Goal: Find specific page/section: Find specific page/section

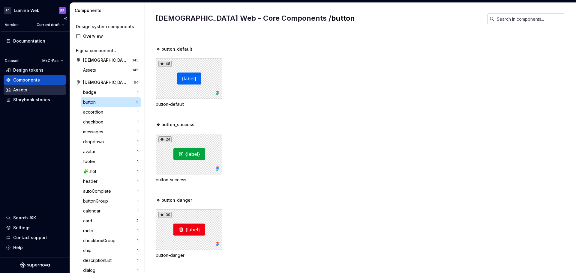
click at [23, 94] on div "Assets" at bounding box center [35, 90] width 62 height 10
click at [23, 98] on div "Storybook stories" at bounding box center [31, 100] width 37 height 6
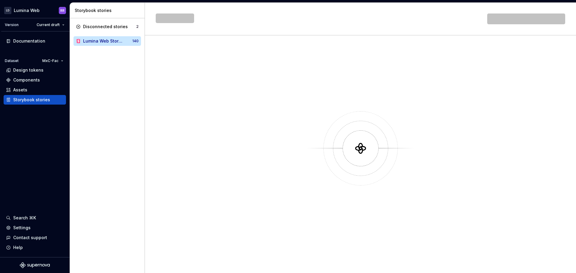
click at [107, 43] on div "Lumina Web Storybook" at bounding box center [102, 41] width 39 height 6
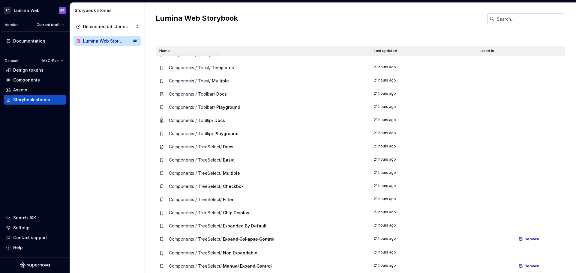
scroll to position [1632, 0]
click at [114, 115] on div "Disconnected stories 2 Lumina Web Storybook 140" at bounding box center [107, 145] width 75 height 255
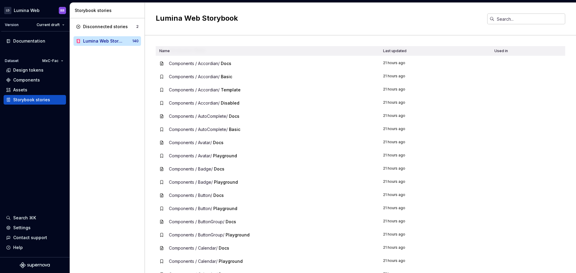
scroll to position [0, 0]
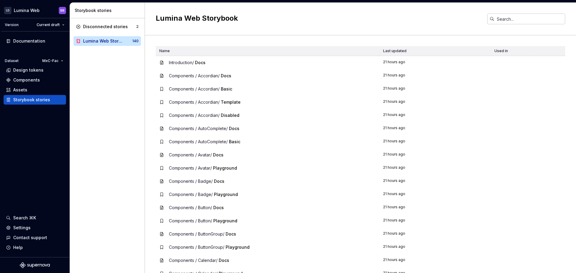
click at [180, 64] on span "Introduction /" at bounding box center [181, 62] width 25 height 5
click at [106, 126] on div "Disconnected stories 2 Lumina Web Storybook 140" at bounding box center [107, 145] width 75 height 255
click at [124, 43] on div "Lumina Web Storybook" at bounding box center [107, 41] width 49 height 6
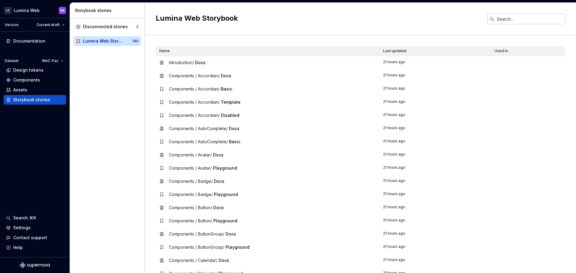
click at [97, 74] on div "Disconnected stories 2 Lumina Web Storybook 140" at bounding box center [107, 145] width 75 height 255
click at [41, 79] on div "Components" at bounding box center [35, 80] width 58 height 6
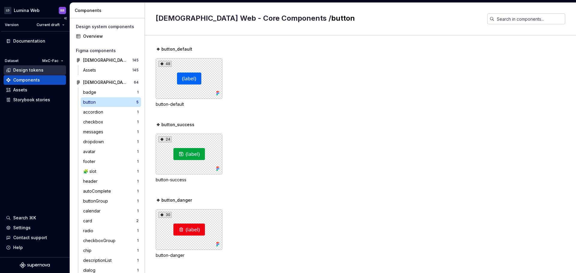
click at [37, 67] on div "Design tokens" at bounding box center [28, 70] width 30 height 6
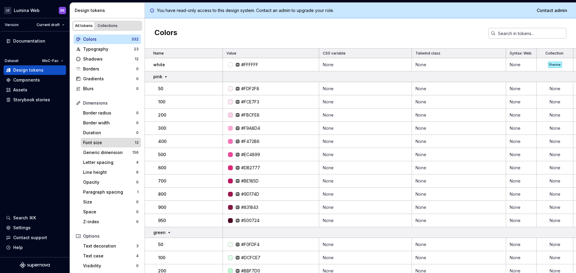
click at [100, 139] on div "Font size 13" at bounding box center [111, 143] width 60 height 10
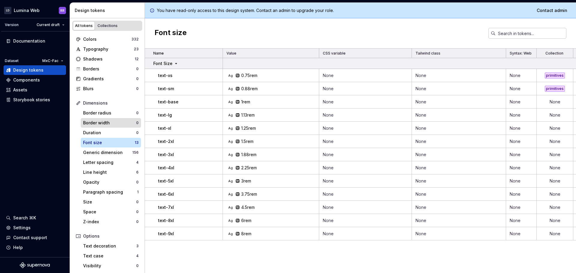
click at [103, 125] on div "Border width" at bounding box center [109, 123] width 53 height 6
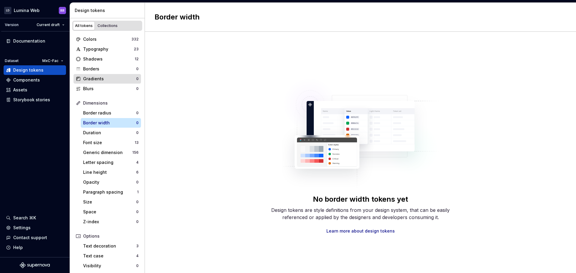
click at [105, 74] on div "Gradients 0" at bounding box center [106, 79] width 67 height 10
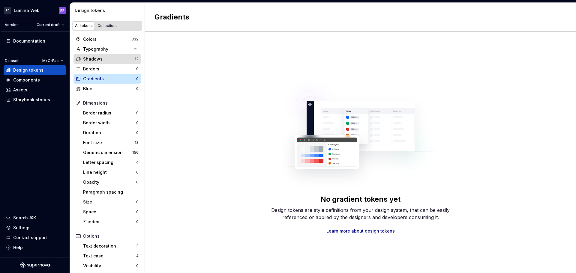
click at [98, 58] on div "Shadows" at bounding box center [109, 59] width 52 height 6
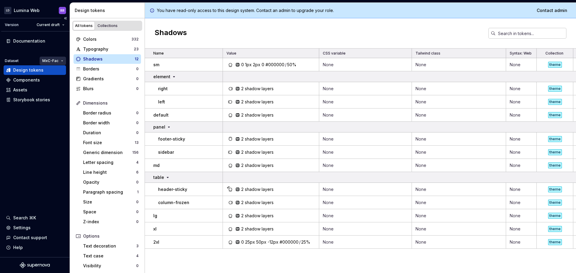
click at [50, 60] on html "LD Lumina Web RR Version Current draft Documentation Dataset MxC-Fac Design tok…" at bounding box center [288, 136] width 576 height 273
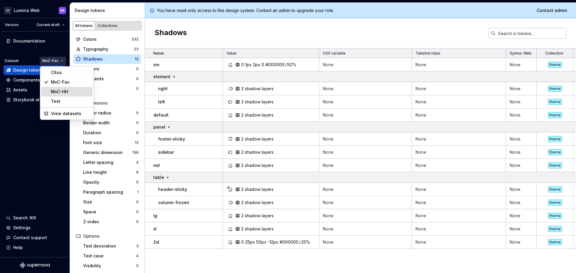
click at [59, 94] on div "MxC-HH" at bounding box center [70, 92] width 39 height 6
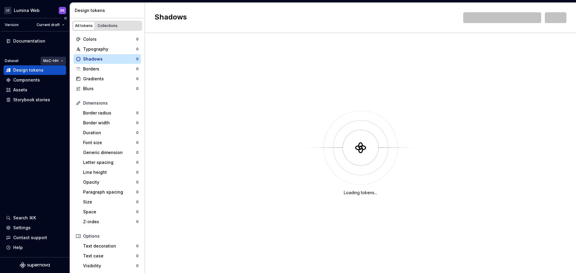
click at [56, 60] on html "LD Lumina Web RR Version Current draft Documentation Dataset MxC-HH Design toke…" at bounding box center [288, 136] width 576 height 273
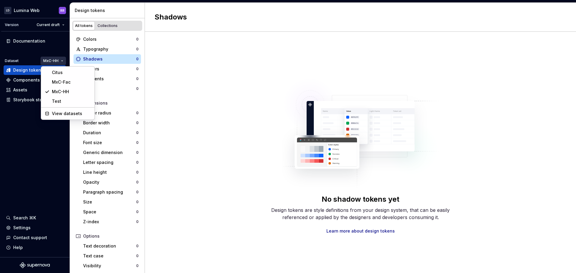
click at [319, 99] on html "LD Lumina Web RR Version Current draft Documentation Dataset MxC-HH Design toke…" at bounding box center [288, 136] width 576 height 273
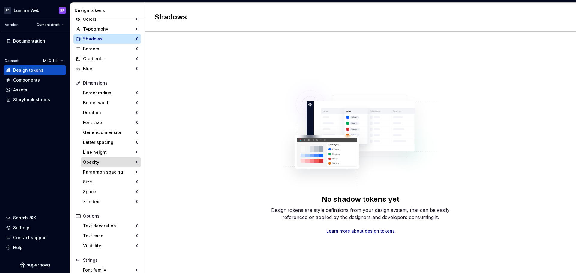
scroll to position [55, 0]
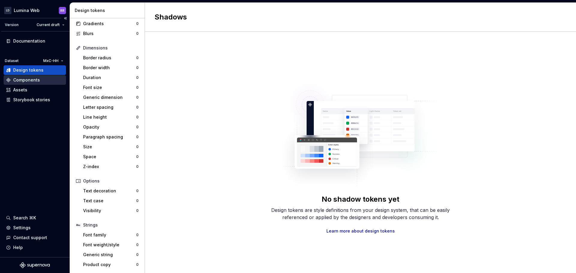
click at [30, 84] on div "Components" at bounding box center [35, 80] width 62 height 10
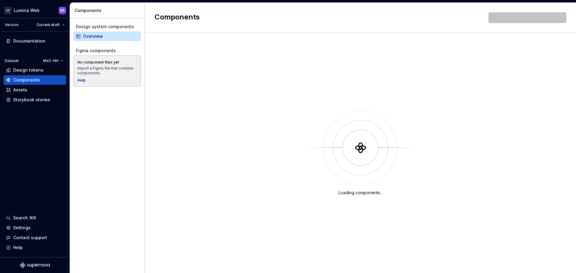
click at [109, 51] on div "Figma components" at bounding box center [107, 51] width 63 height 6
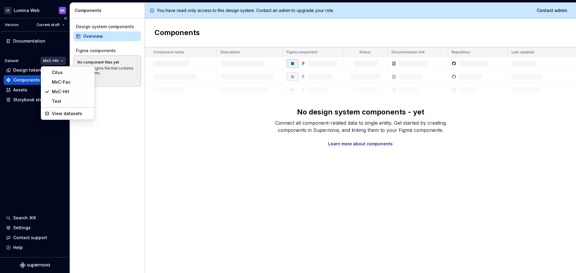
click at [44, 58] on html "LD Lumina Web RR Version Current draft Documentation Dataset MxC-HH Design toke…" at bounding box center [288, 136] width 576 height 273
click at [57, 74] on div "Citus" at bounding box center [71, 73] width 39 height 6
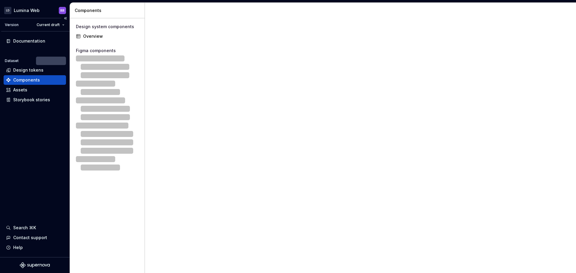
click at [56, 61] on div at bounding box center [43, 61] width 46 height 8
click at [50, 23] on html "LD Lumina Web RR Version Current draft Documentation Dataset Citus Design token…" at bounding box center [288, 136] width 576 height 273
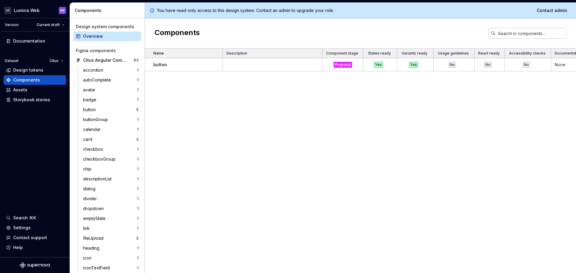
click at [200, 143] on html "LD Lumina Web RR Version Current draft Documentation Dataset Citus Design token…" at bounding box center [288, 136] width 576 height 273
click at [31, 94] on div "Assets" at bounding box center [35, 90] width 62 height 10
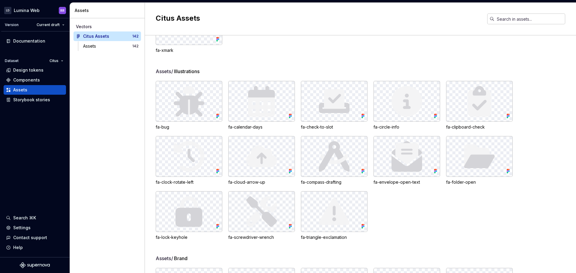
scroll to position [1488, 0]
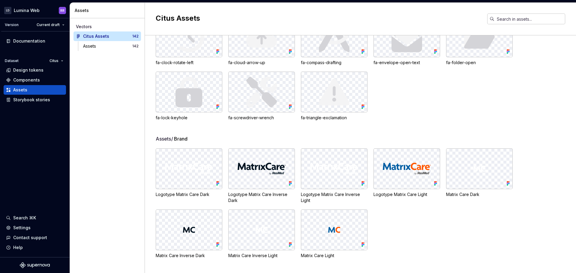
drag, startPoint x: 406, startPoint y: 163, endPoint x: 399, endPoint y: 222, distance: 59.5
click at [399, 222] on div "Logotype Matrix Care Dark Logotype Matrix Care Inverse Dark Logotype Matrix Car…" at bounding box center [366, 203] width 420 height 110
click at [393, 168] on img at bounding box center [407, 169] width 48 height 12
click at [394, 169] on img at bounding box center [407, 169] width 48 height 12
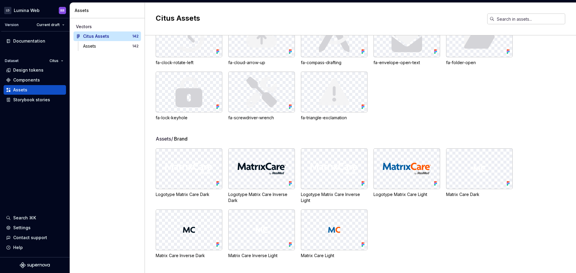
click at [408, 194] on div "Logotype Matrix Care Light" at bounding box center [406, 195] width 67 height 6
click at [420, 182] on div at bounding box center [407, 169] width 66 height 40
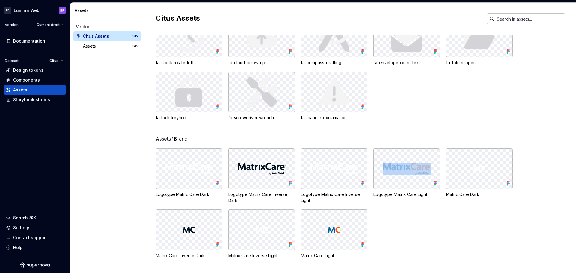
click at [420, 182] on div at bounding box center [407, 169] width 66 height 40
click at [115, 46] on div "Assets" at bounding box center [107, 46] width 49 height 6
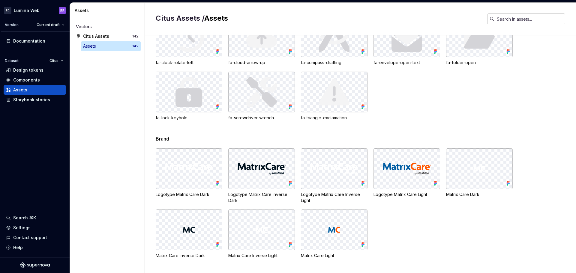
scroll to position [1488, 0]
click at [411, 161] on div at bounding box center [407, 169] width 66 height 40
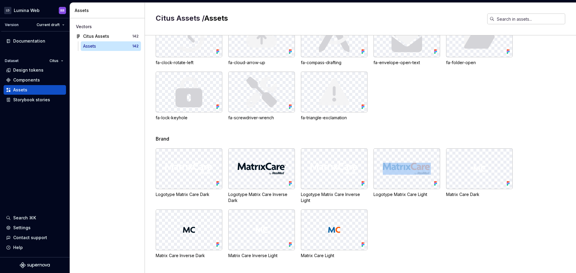
click at [394, 178] on div at bounding box center [407, 169] width 66 height 40
click at [394, 183] on div at bounding box center [407, 169] width 66 height 40
click at [44, 98] on div "Storybook stories" at bounding box center [31, 100] width 37 height 6
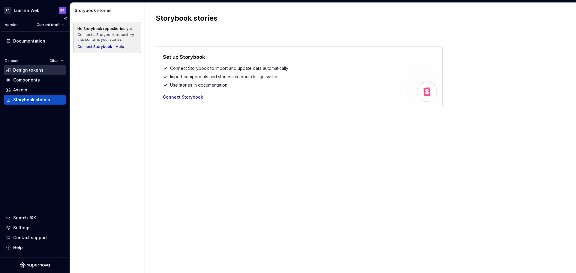
click at [40, 72] on div "Design tokens" at bounding box center [28, 70] width 30 height 6
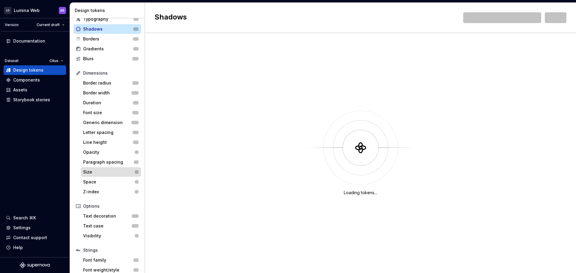
scroll to position [55, 0]
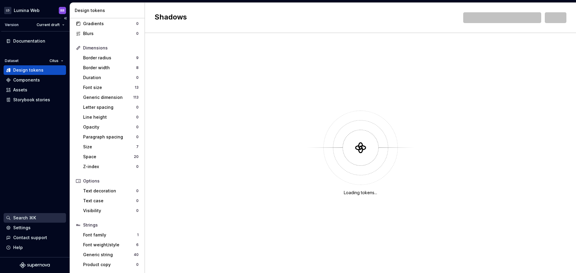
click at [33, 219] on div "Search ⌘K" at bounding box center [24, 218] width 23 height 6
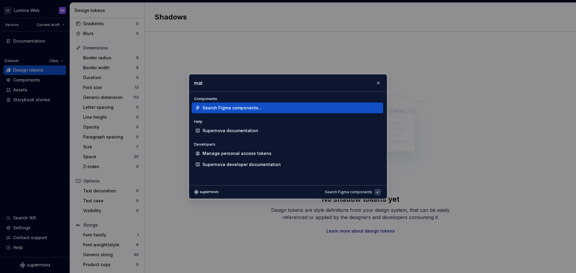
type input "matr"
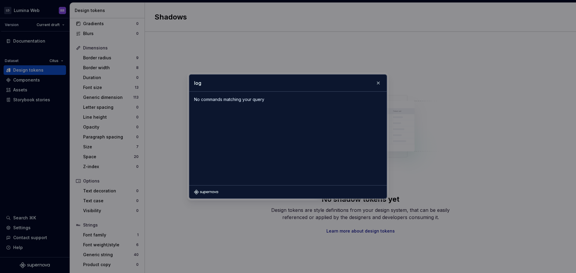
type input "logo"
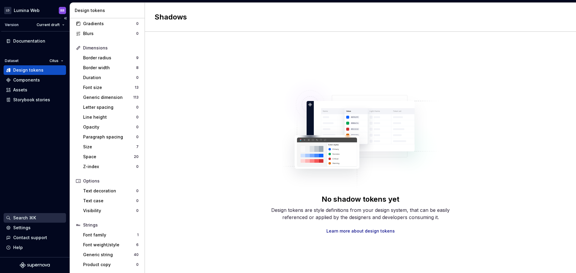
click at [36, 219] on div "Search ⌘K" at bounding box center [24, 218] width 23 height 6
click at [28, 80] on div "Components" at bounding box center [26, 80] width 27 height 6
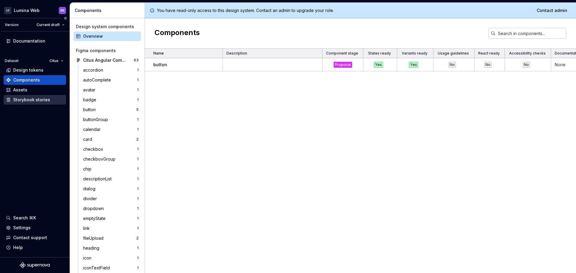
click at [39, 100] on div "Storybook stories" at bounding box center [31, 100] width 37 height 6
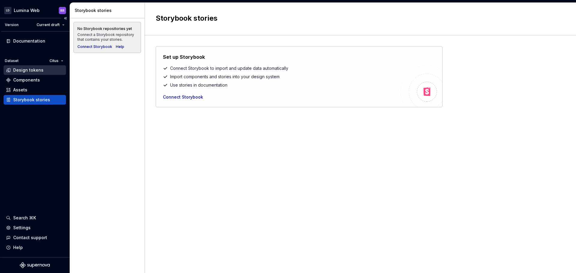
click at [28, 71] on div "Design tokens" at bounding box center [28, 70] width 30 height 6
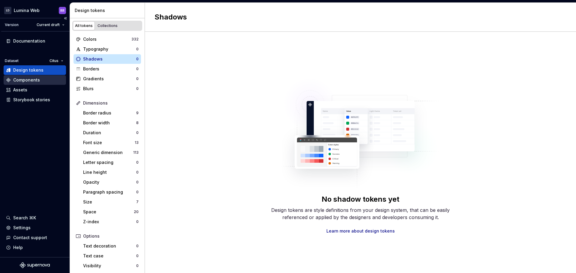
click at [28, 78] on div "Components" at bounding box center [26, 80] width 27 height 6
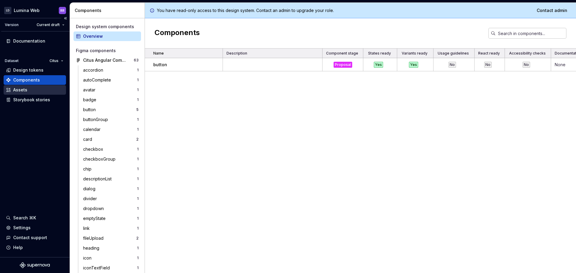
click at [50, 94] on div "Assets" at bounding box center [35, 90] width 62 height 10
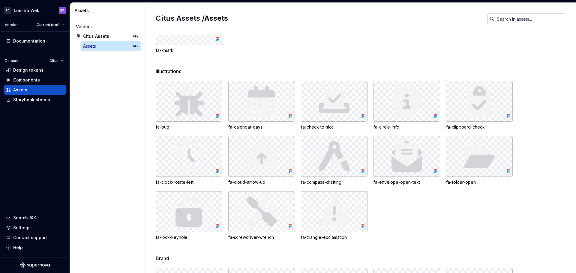
scroll to position [1488, 0]
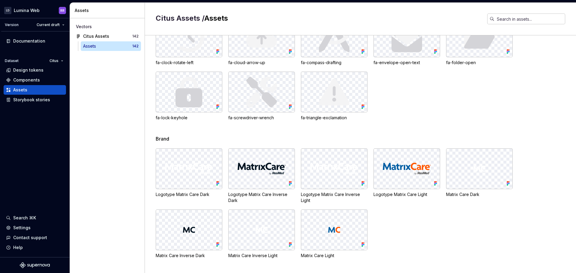
click at [396, 167] on img at bounding box center [407, 169] width 48 height 12
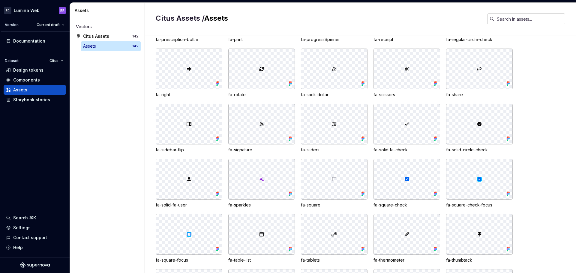
scroll to position [949, 0]
click at [107, 118] on div "Vectors Citus Assets 142 Assets 142" at bounding box center [107, 145] width 75 height 255
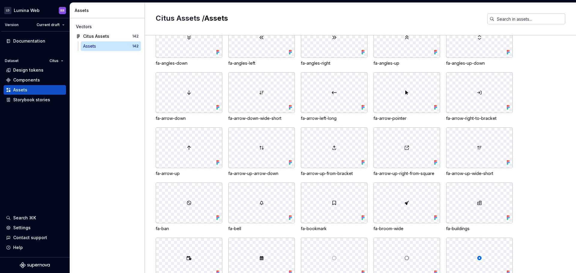
scroll to position [0, 0]
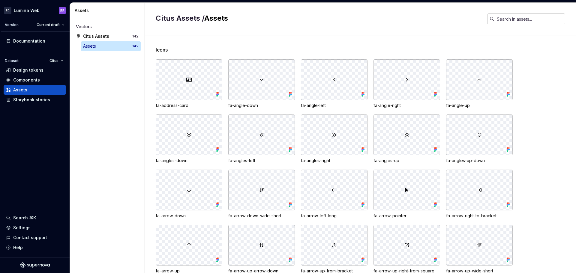
click at [122, 95] on div "Vectors Citus Assets 142 Assets 142" at bounding box center [107, 145] width 75 height 255
